Goal: Task Accomplishment & Management: Use online tool/utility

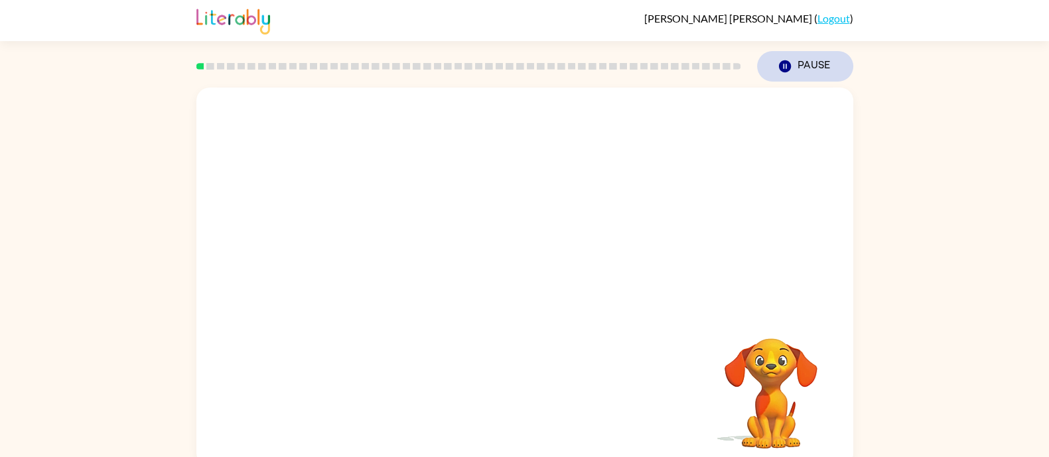
click at [809, 64] on button "Pause Pause" at bounding box center [805, 66] width 96 height 31
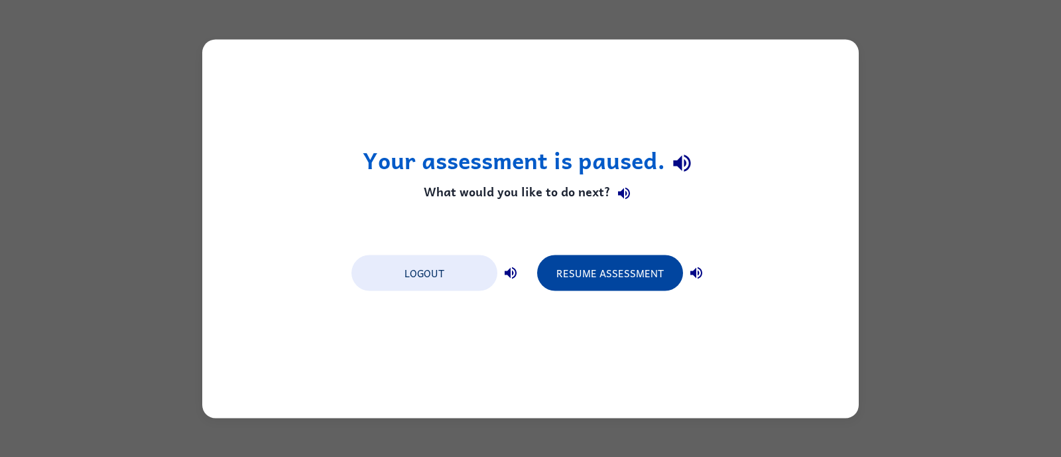
click at [606, 281] on button "Resume Assessment" at bounding box center [610, 273] width 146 height 36
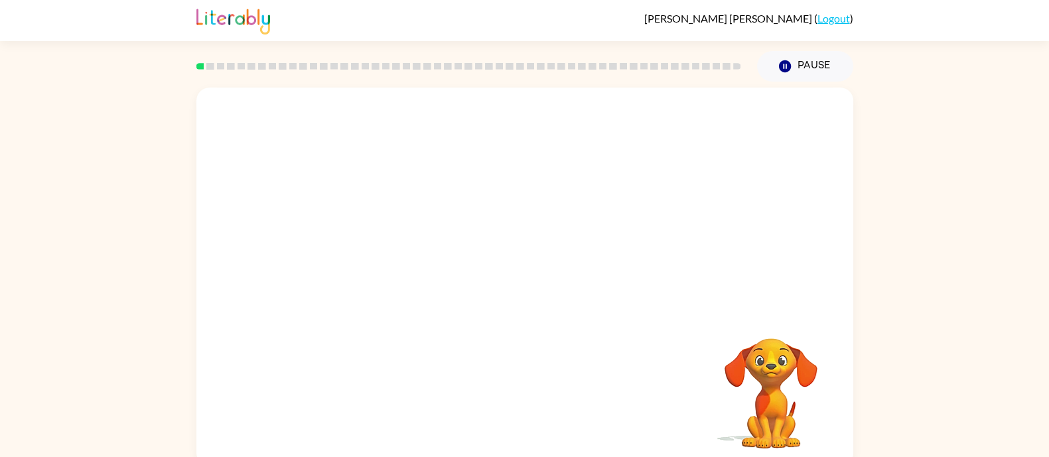
scroll to position [13, 0]
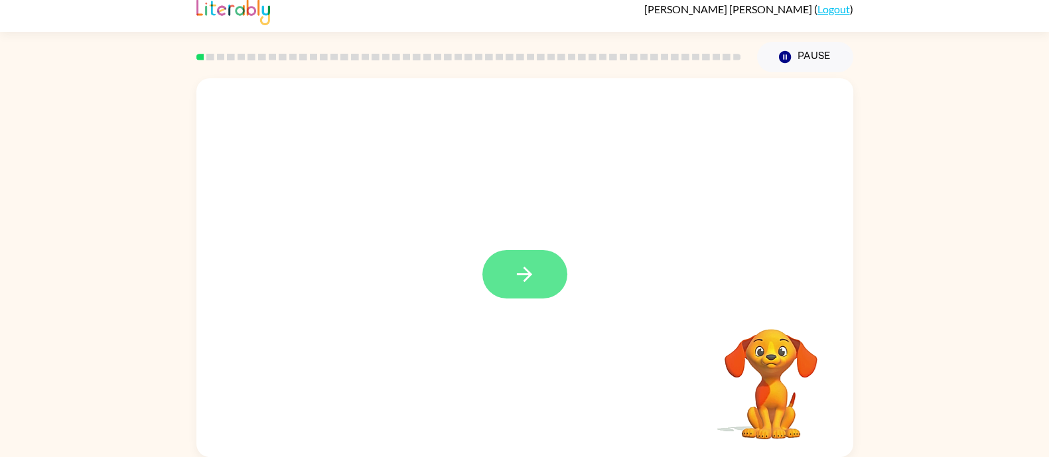
click at [530, 286] on icon "button" at bounding box center [524, 274] width 23 height 23
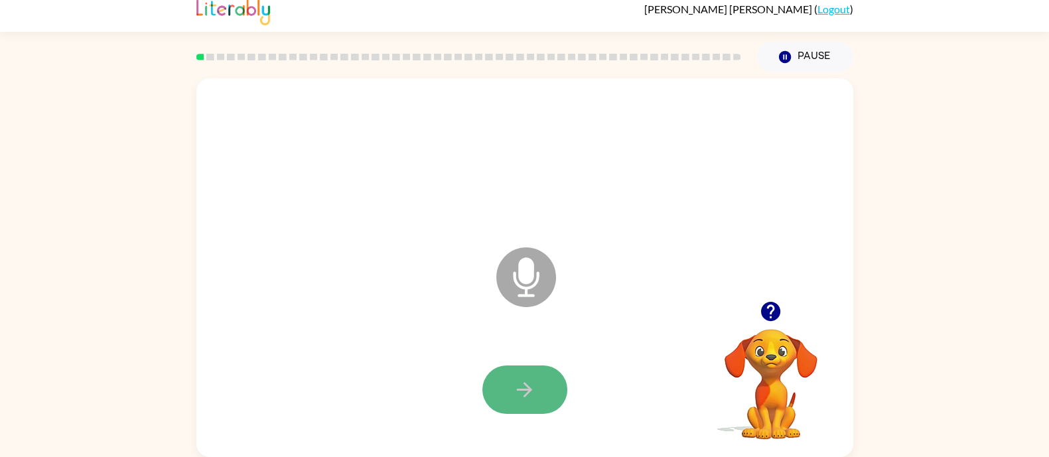
click at [541, 386] on button "button" at bounding box center [524, 389] width 85 height 48
click at [539, 379] on button "button" at bounding box center [524, 389] width 85 height 48
click at [541, 397] on button "button" at bounding box center [524, 389] width 85 height 48
click at [514, 389] on icon "button" at bounding box center [524, 389] width 23 height 23
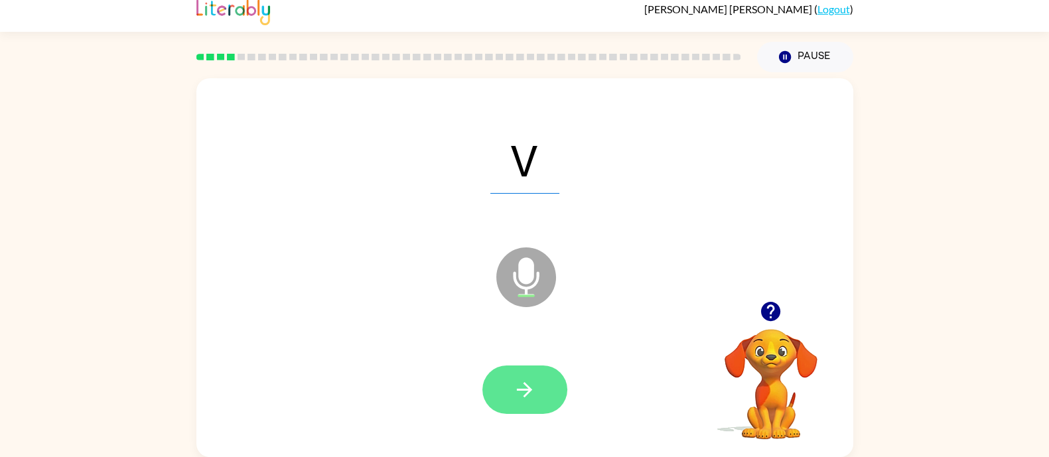
click at [527, 393] on icon "button" at bounding box center [524, 389] width 15 height 15
click at [521, 378] on icon "button" at bounding box center [524, 389] width 23 height 23
click at [546, 384] on button "button" at bounding box center [524, 389] width 85 height 48
click at [531, 391] on icon "button" at bounding box center [524, 389] width 15 height 15
click at [513, 383] on icon "button" at bounding box center [524, 389] width 23 height 23
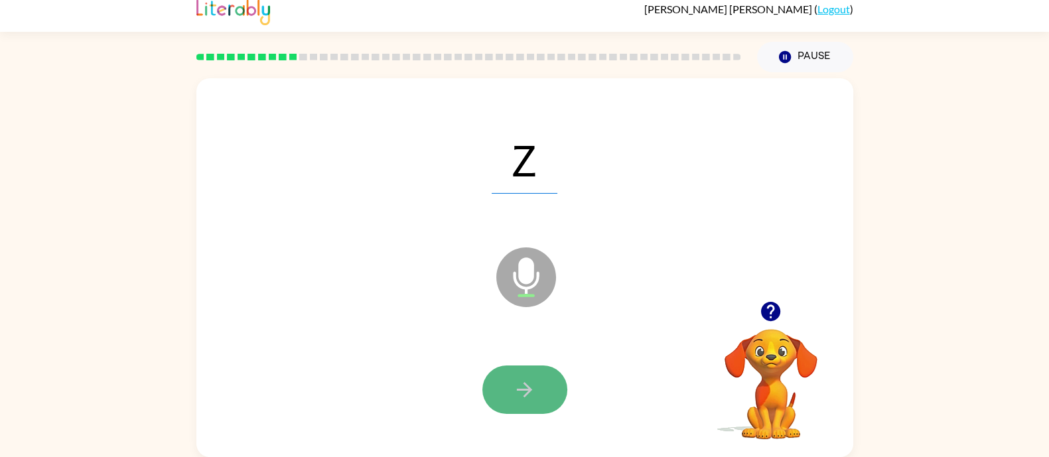
click at [513, 389] on icon "button" at bounding box center [524, 389] width 23 height 23
click at [505, 385] on button "button" at bounding box center [524, 389] width 85 height 48
click at [557, 389] on button "button" at bounding box center [524, 389] width 85 height 48
click at [541, 395] on button "button" at bounding box center [524, 389] width 85 height 48
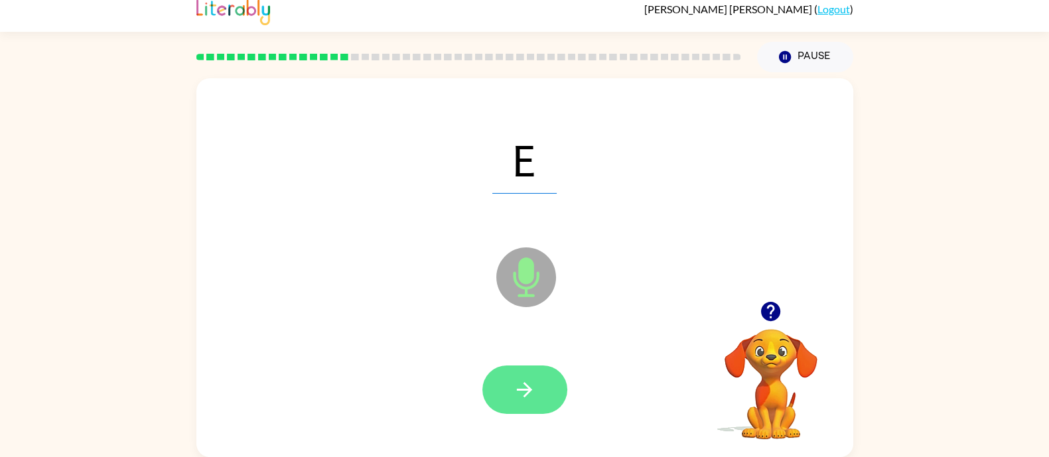
click at [539, 389] on button "button" at bounding box center [524, 389] width 85 height 48
click at [536, 399] on icon "button" at bounding box center [524, 389] width 23 height 23
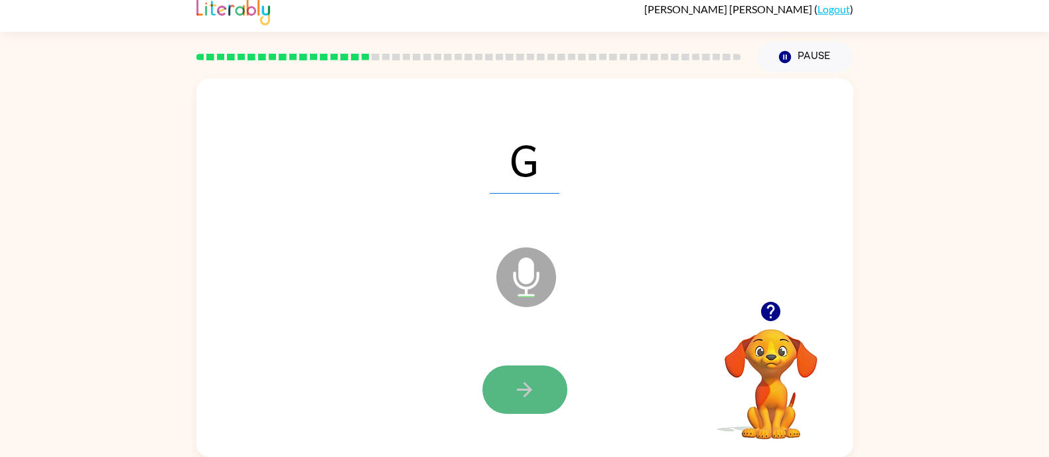
click at [556, 385] on button "button" at bounding box center [524, 389] width 85 height 48
click at [521, 406] on button "button" at bounding box center [524, 389] width 85 height 48
click at [544, 392] on button "button" at bounding box center [524, 389] width 85 height 48
click at [531, 396] on icon "button" at bounding box center [524, 389] width 23 height 23
click at [532, 382] on icon "button" at bounding box center [524, 389] width 23 height 23
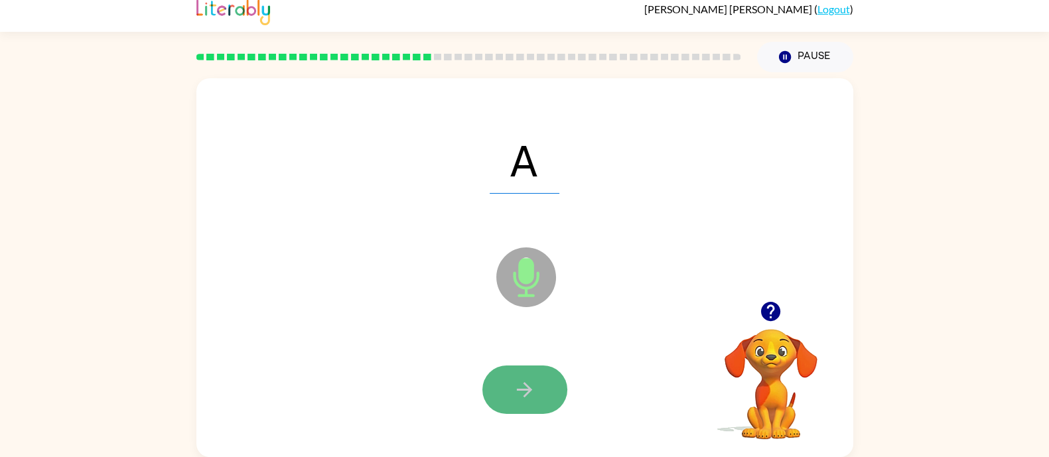
click at [530, 391] on icon "button" at bounding box center [524, 389] width 15 height 15
click at [540, 396] on button "button" at bounding box center [524, 389] width 85 height 48
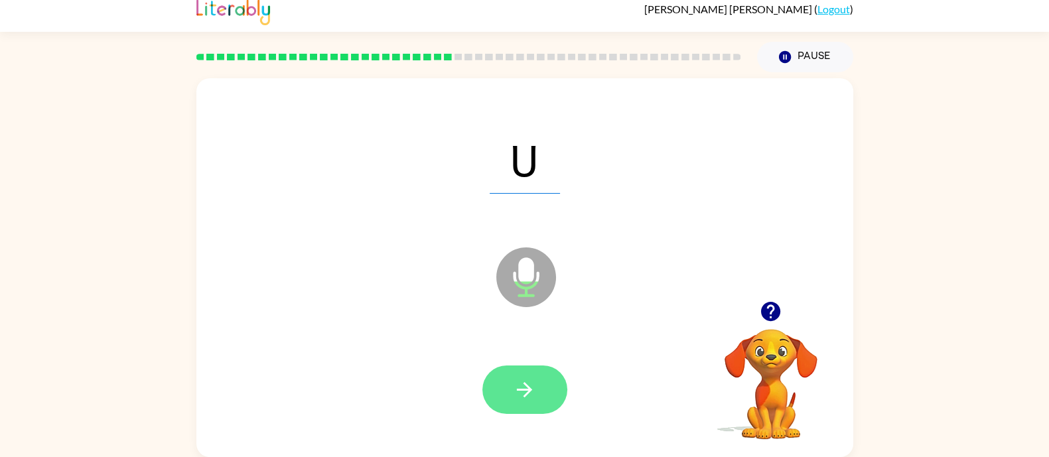
click at [536, 384] on icon "button" at bounding box center [524, 389] width 23 height 23
click at [515, 379] on icon "button" at bounding box center [524, 389] width 23 height 23
click at [523, 394] on icon "button" at bounding box center [524, 389] width 23 height 23
click at [533, 383] on icon "button" at bounding box center [524, 389] width 23 height 23
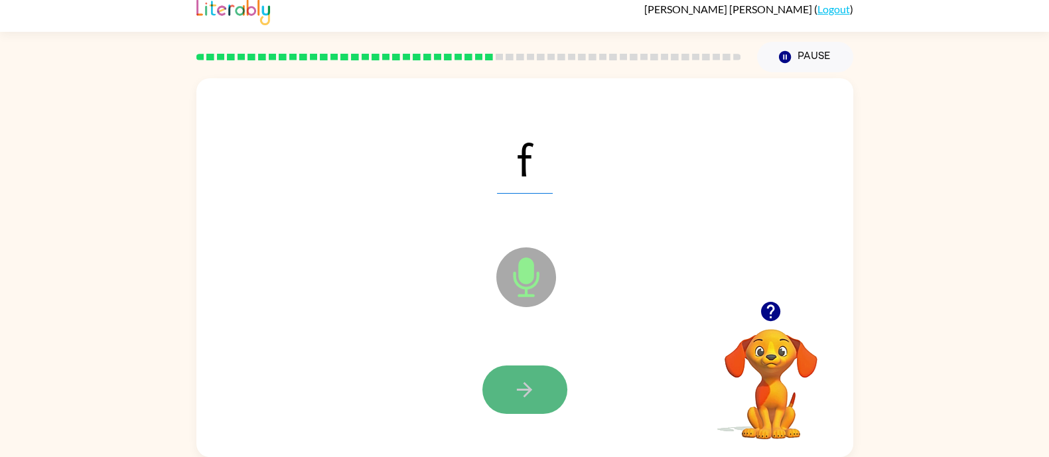
click at [524, 396] on icon "button" at bounding box center [524, 389] width 15 height 15
click at [540, 391] on button "button" at bounding box center [524, 389] width 85 height 48
click at [536, 390] on icon "button" at bounding box center [524, 389] width 23 height 23
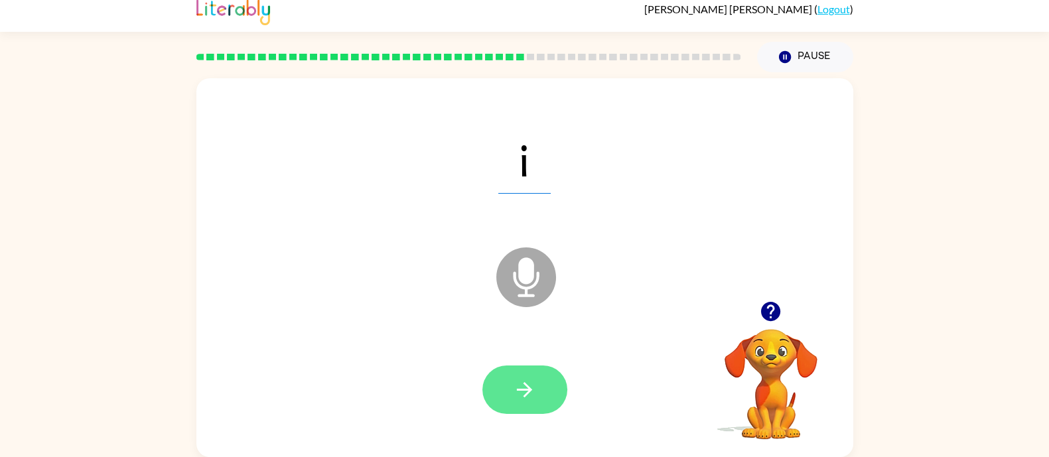
click at [544, 388] on button "button" at bounding box center [524, 389] width 85 height 48
click at [536, 389] on icon "button" at bounding box center [524, 389] width 23 height 23
click at [539, 391] on button "button" at bounding box center [524, 389] width 85 height 48
click at [545, 386] on button "button" at bounding box center [524, 389] width 85 height 48
click at [545, 387] on button "button" at bounding box center [524, 389] width 85 height 48
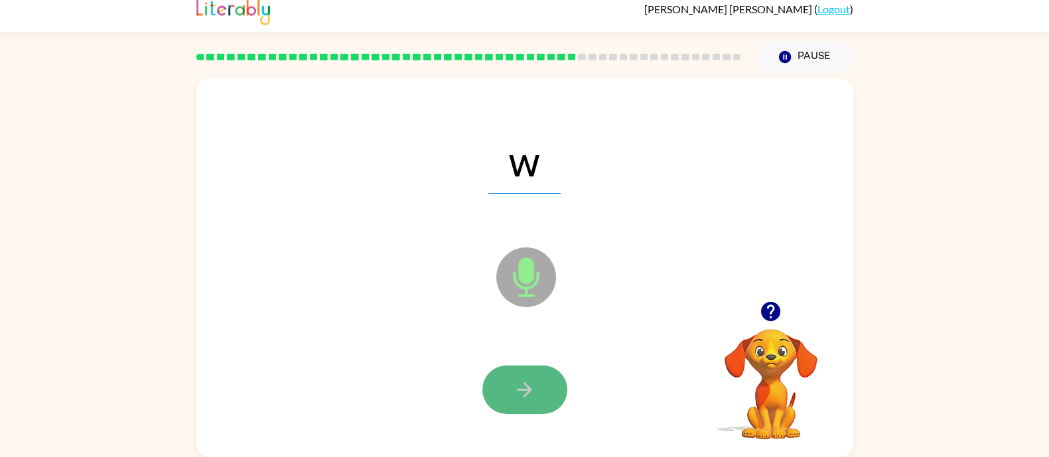
click at [532, 379] on icon "button" at bounding box center [524, 389] width 23 height 23
click at [521, 385] on icon "button" at bounding box center [524, 389] width 23 height 23
click at [536, 394] on icon "button" at bounding box center [524, 389] width 23 height 23
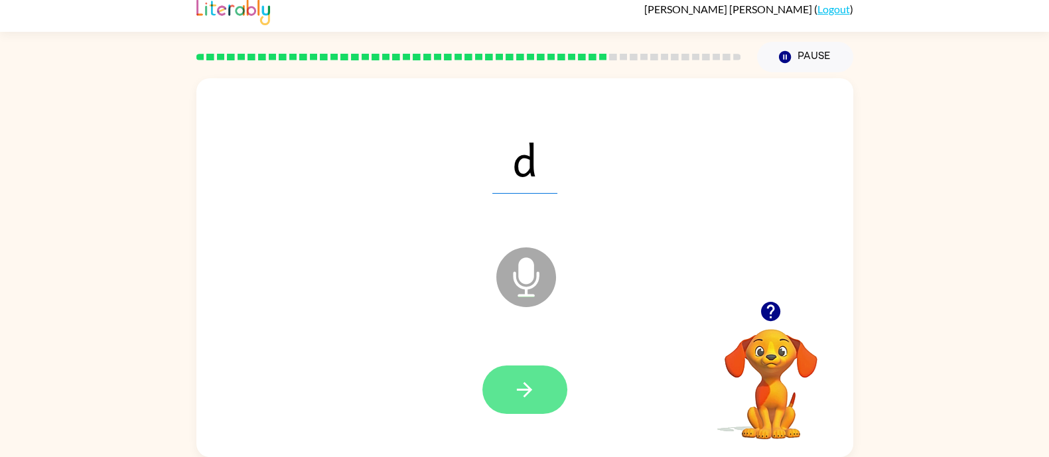
click at [529, 389] on icon "button" at bounding box center [524, 389] width 15 height 15
click at [521, 396] on icon "button" at bounding box center [524, 389] width 23 height 23
click at [542, 382] on button "button" at bounding box center [524, 389] width 85 height 48
click at [534, 393] on icon "button" at bounding box center [524, 389] width 23 height 23
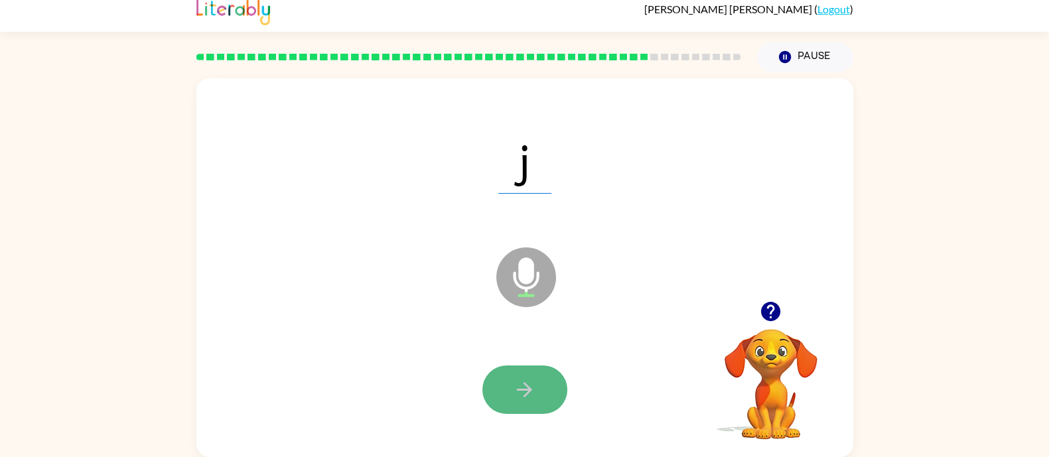
click at [552, 387] on button "button" at bounding box center [524, 389] width 85 height 48
click at [541, 395] on button "button" at bounding box center [524, 389] width 85 height 48
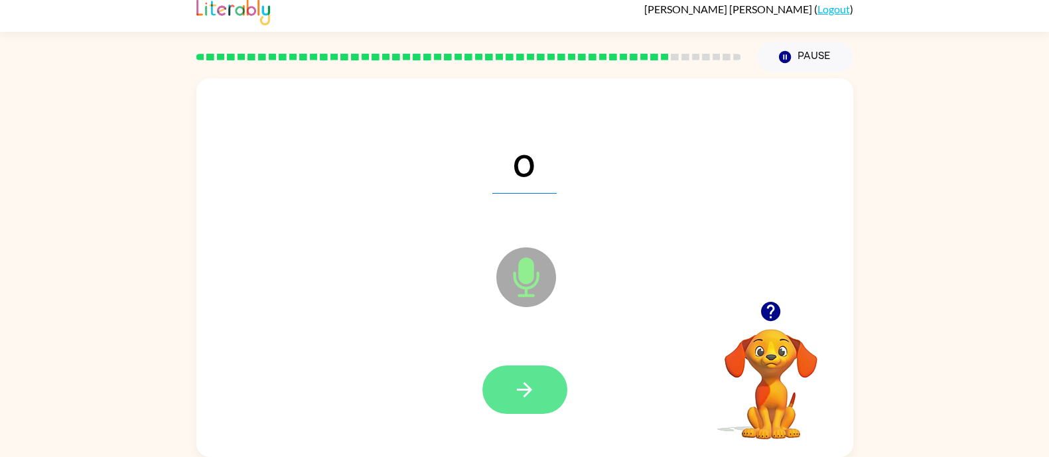
click at [543, 398] on button "button" at bounding box center [524, 389] width 85 height 48
click at [541, 399] on button "button" at bounding box center [524, 389] width 85 height 48
click at [546, 389] on button "button" at bounding box center [524, 389] width 85 height 48
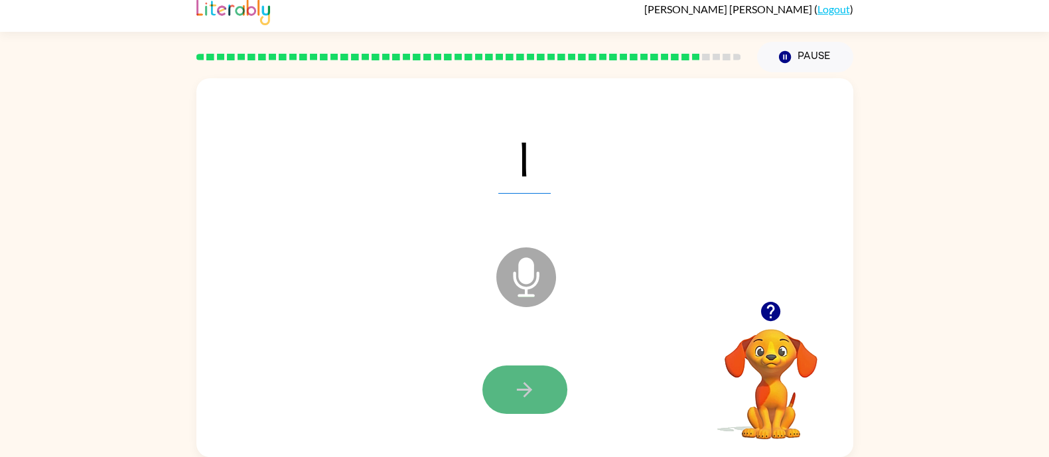
click at [536, 393] on icon "button" at bounding box center [524, 389] width 23 height 23
click at [558, 390] on button "button" at bounding box center [524, 389] width 85 height 48
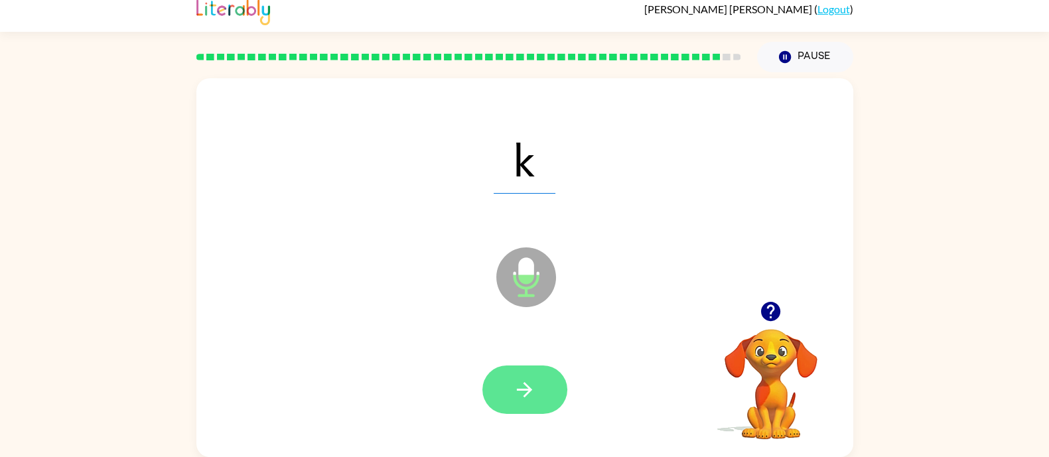
click at [546, 396] on button "button" at bounding box center [524, 389] width 85 height 48
click at [514, 383] on icon "button" at bounding box center [524, 389] width 23 height 23
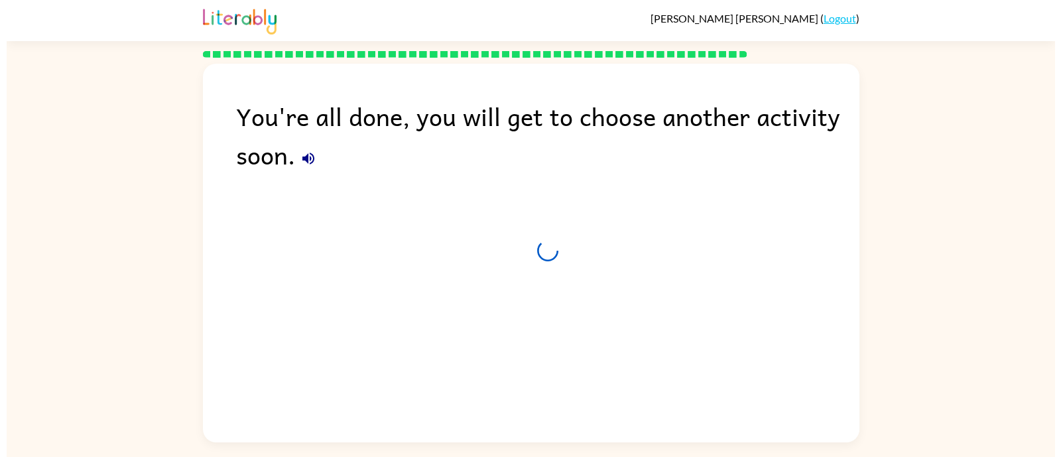
scroll to position [0, 0]
